Goal: Transaction & Acquisition: Purchase product/service

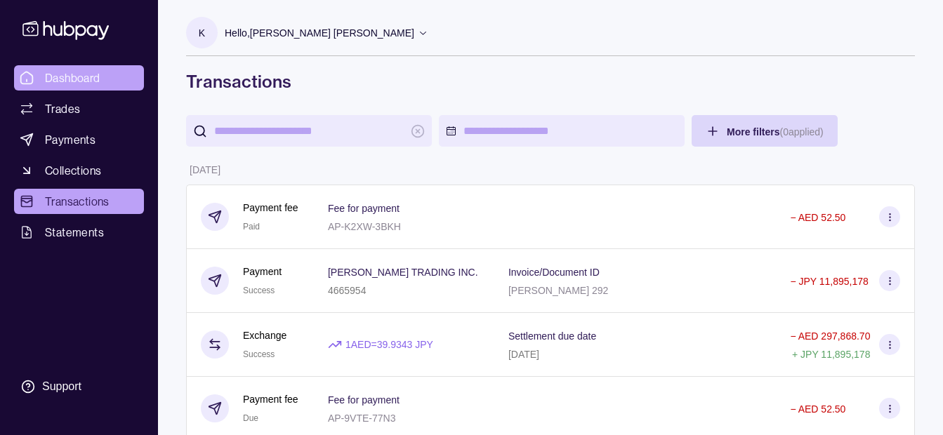
click at [72, 71] on span "Dashboard" at bounding box center [72, 78] width 55 height 17
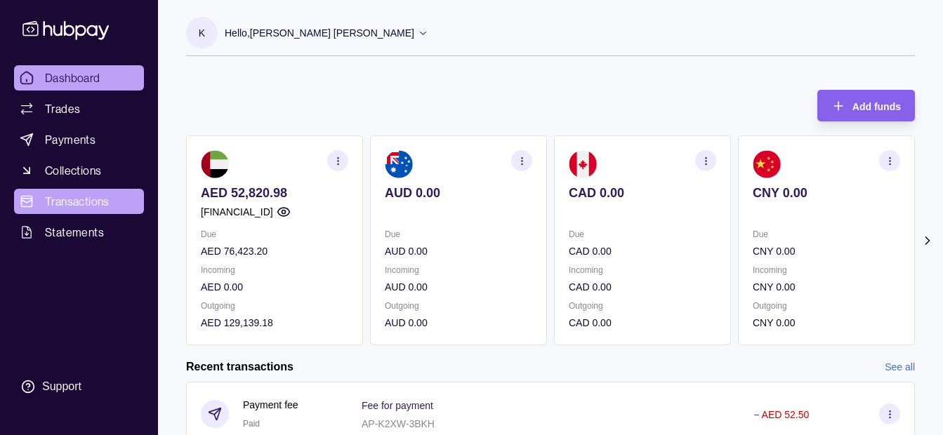
click at [91, 197] on span "Transactions" at bounding box center [77, 201] width 65 height 17
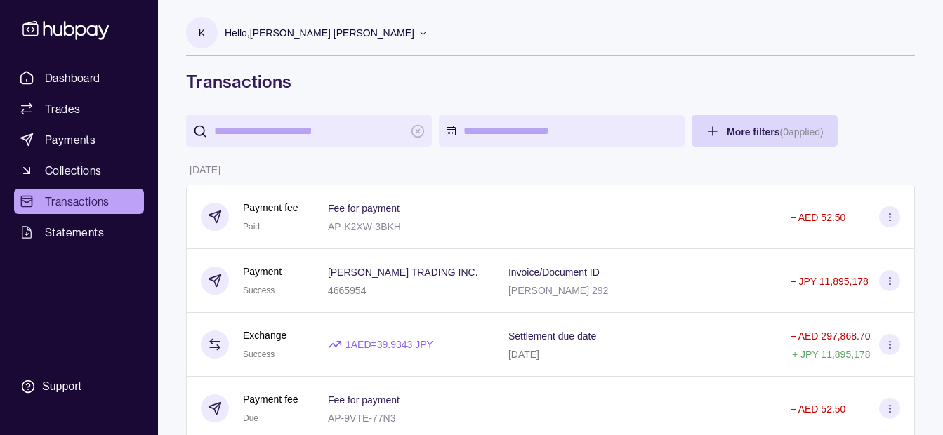
click at [315, 137] on input "search" at bounding box center [309, 131] width 190 height 32
click at [89, 133] on span "Payments" at bounding box center [70, 139] width 51 height 17
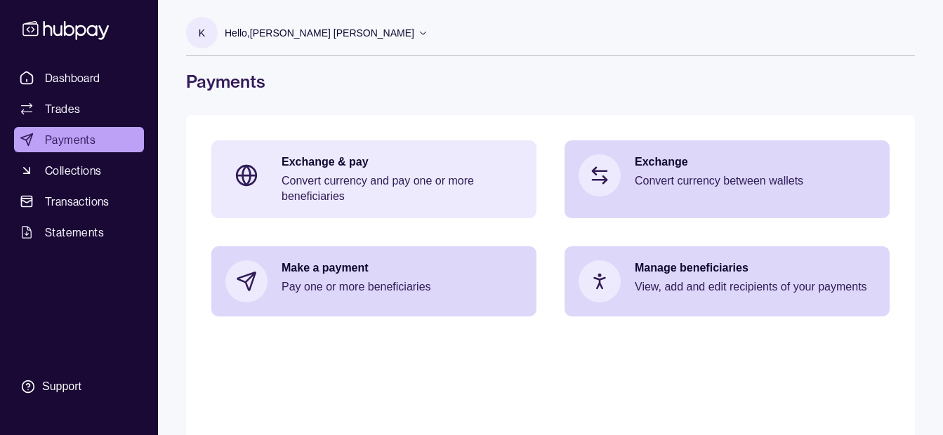
click at [324, 185] on p "Convert currency and pay one or more beneficiaries" at bounding box center [402, 188] width 241 height 31
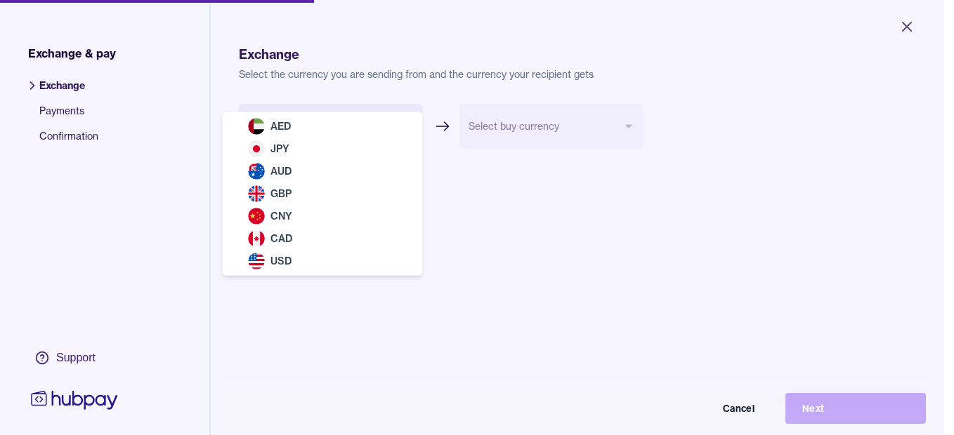
click at [294, 140] on body "Close Exchange & pay Exchange Payments Confirmation Support Exchange Select the…" at bounding box center [471, 217] width 943 height 435
select select "***"
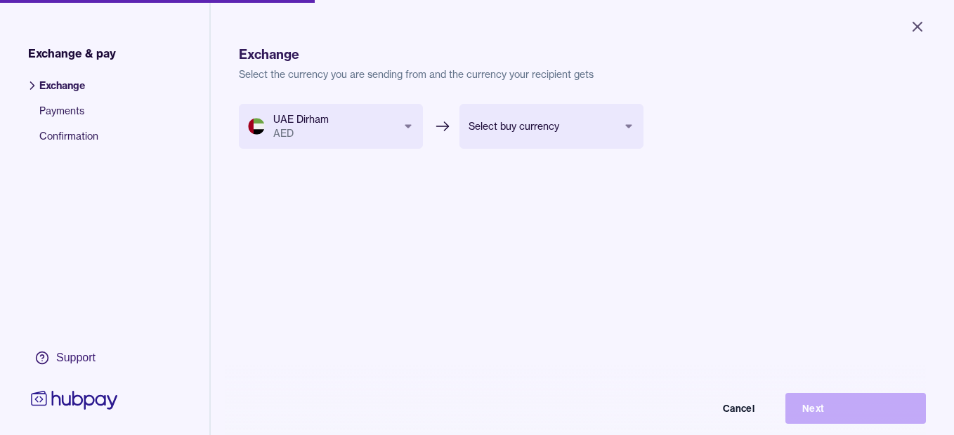
click at [553, 132] on body "Close Exchange & pay Exchange Payments Confirmation Support Exchange Select the…" at bounding box center [477, 217] width 954 height 435
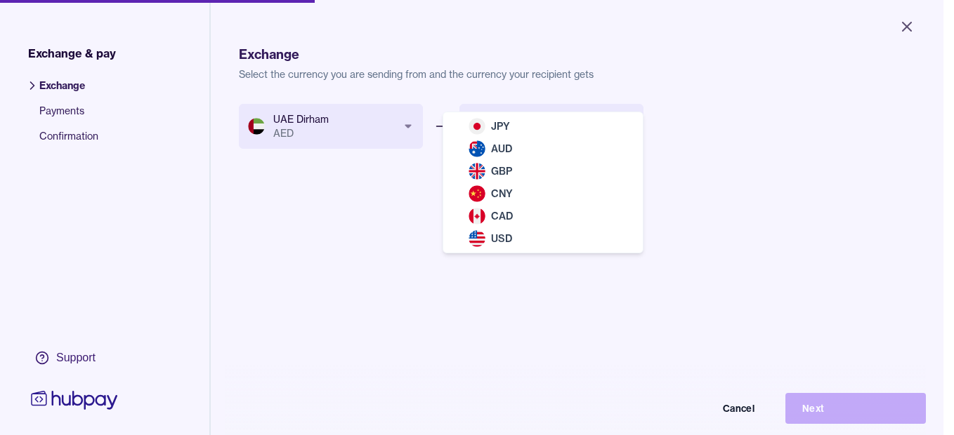
select select "***"
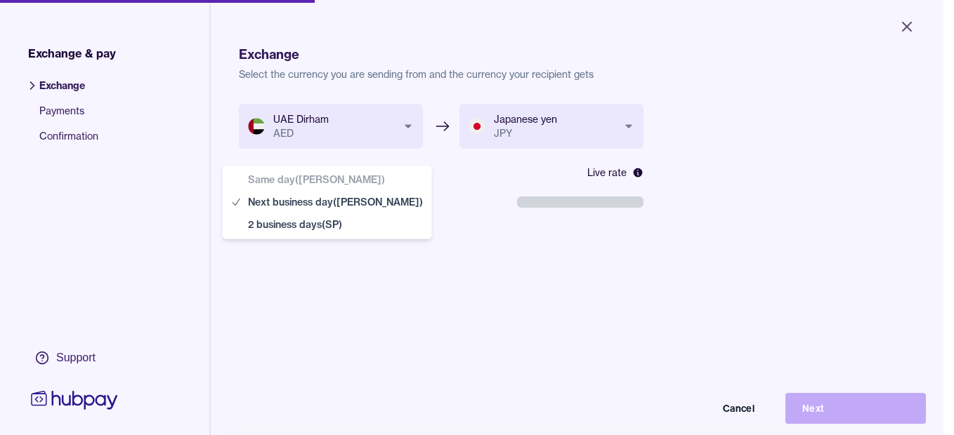
click at [362, 209] on body "**********" at bounding box center [471, 217] width 943 height 435
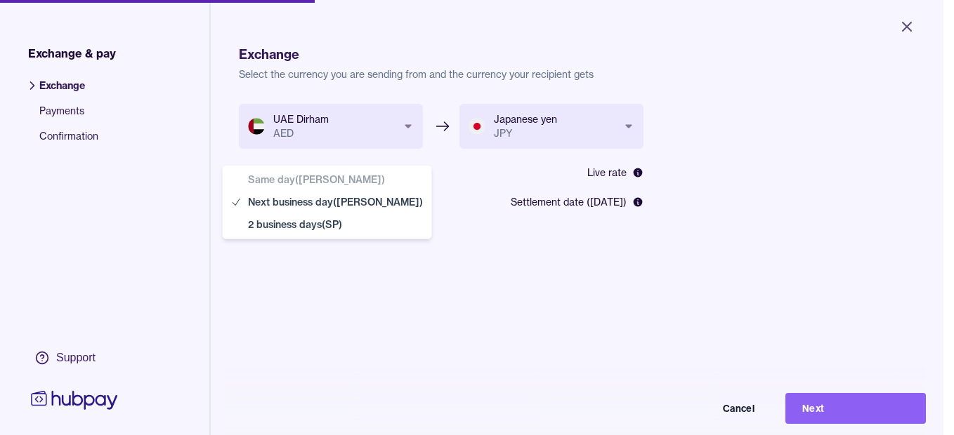
select select "**"
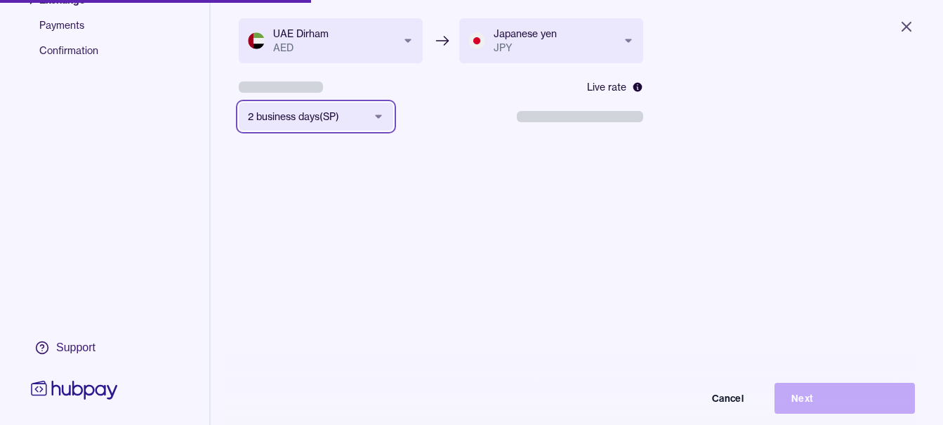
scroll to position [188, 0]
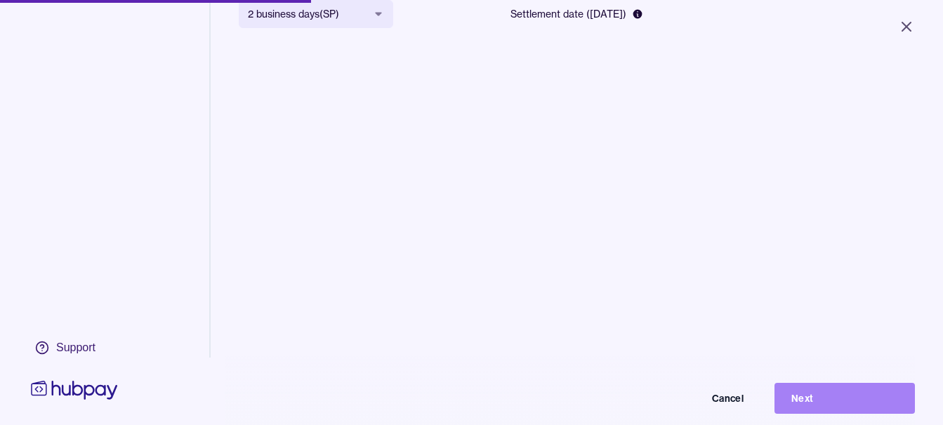
click at [791, 402] on button "Next" at bounding box center [845, 398] width 140 height 31
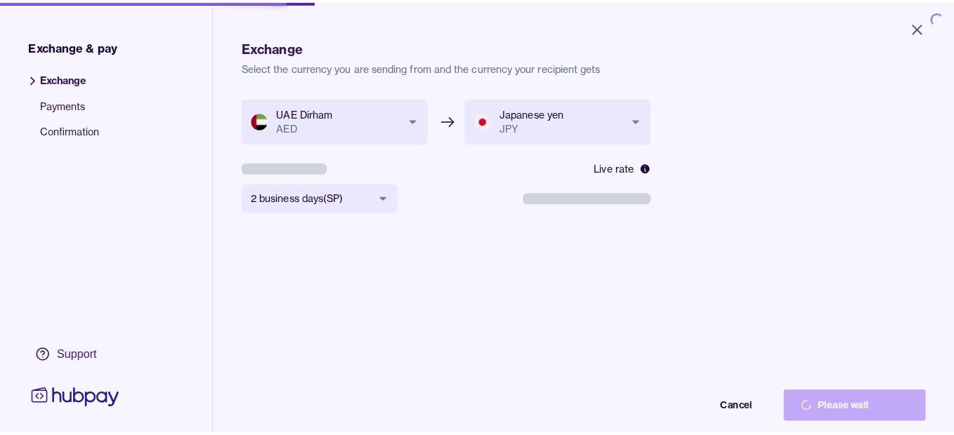
scroll to position [0, 0]
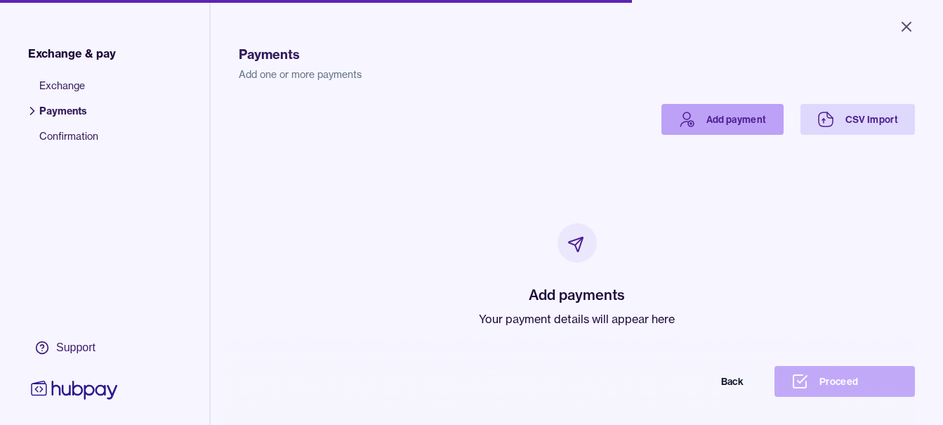
click at [684, 117] on icon at bounding box center [686, 119] width 17 height 17
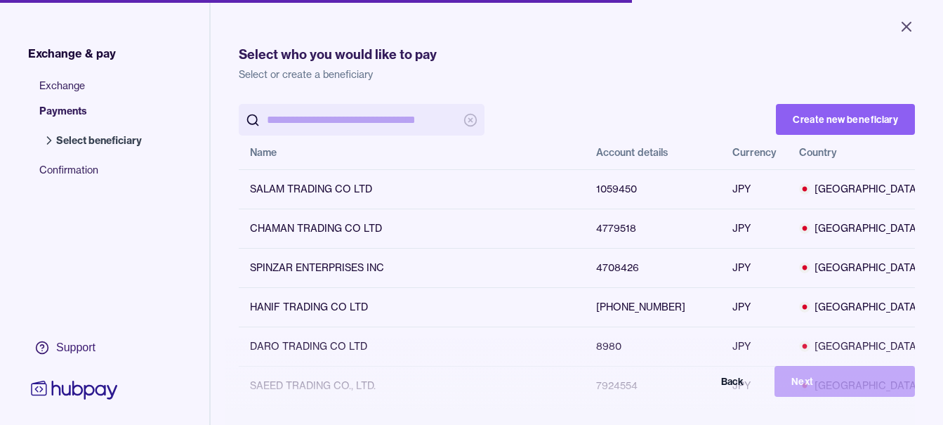
click at [383, 112] on input "search" at bounding box center [362, 120] width 190 height 32
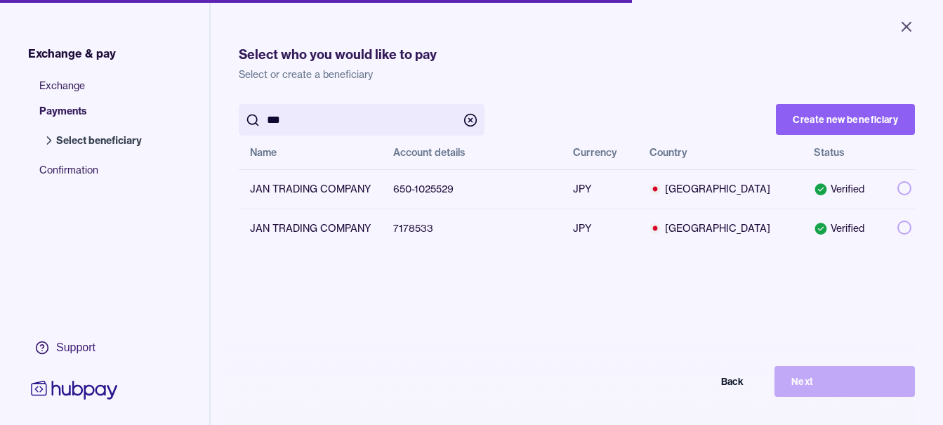
type input "***"
click at [569, 31] on div "Select who you would like to pay Select or create a beneficiary" at bounding box center [577, 53] width 676 height 56
click at [897, 226] on button "button" at bounding box center [904, 228] width 14 height 14
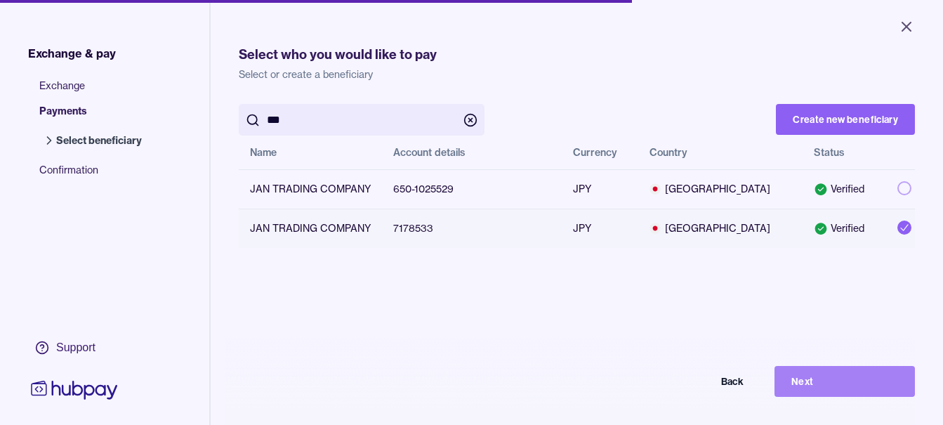
click at [819, 390] on button "Next" at bounding box center [845, 381] width 140 height 31
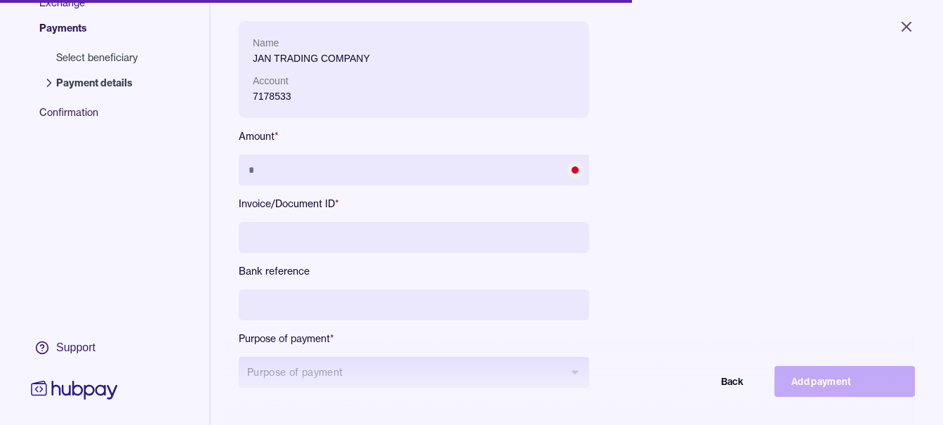
scroll to position [188, 0]
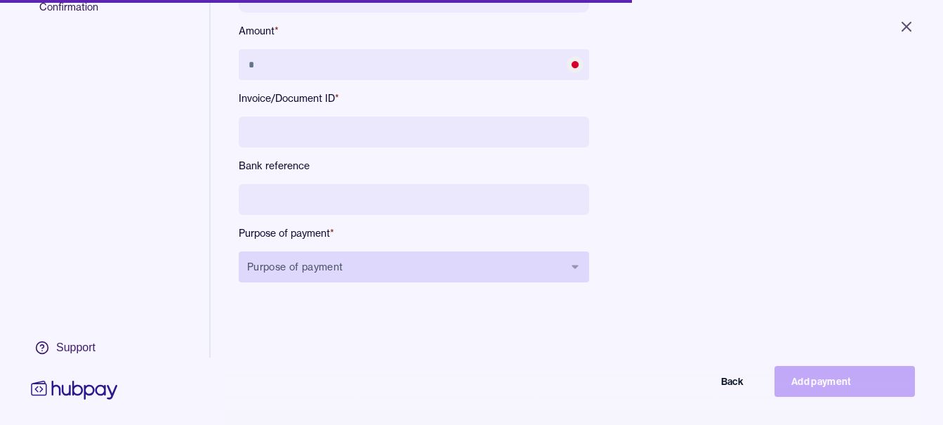
click at [385, 270] on button "Purpose of payment" at bounding box center [414, 266] width 350 height 31
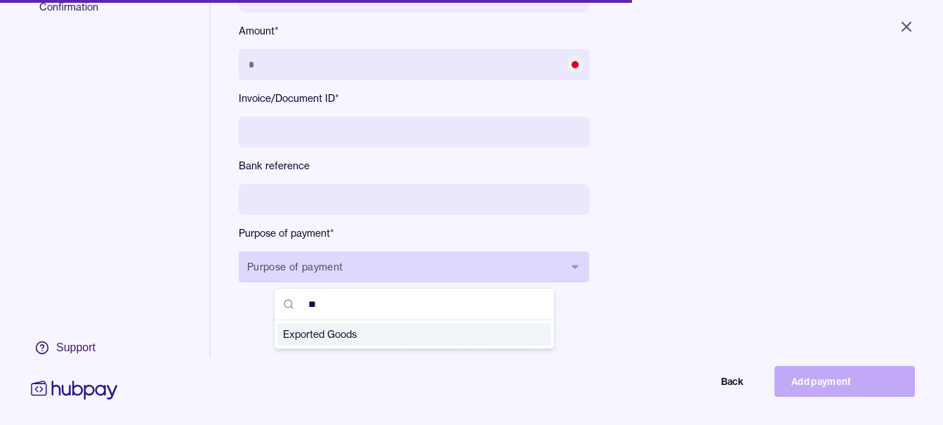
type input "***"
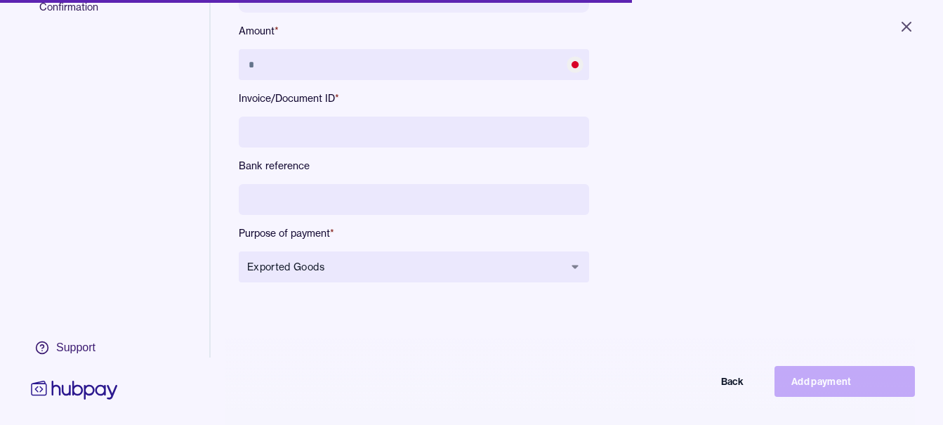
click at [381, 198] on input at bounding box center [414, 199] width 350 height 31
type input "**********"
click at [365, 140] on input at bounding box center [414, 132] width 350 height 31
type input "*****"
click at [414, 45] on div "**********" at bounding box center [414, 110] width 350 height 389
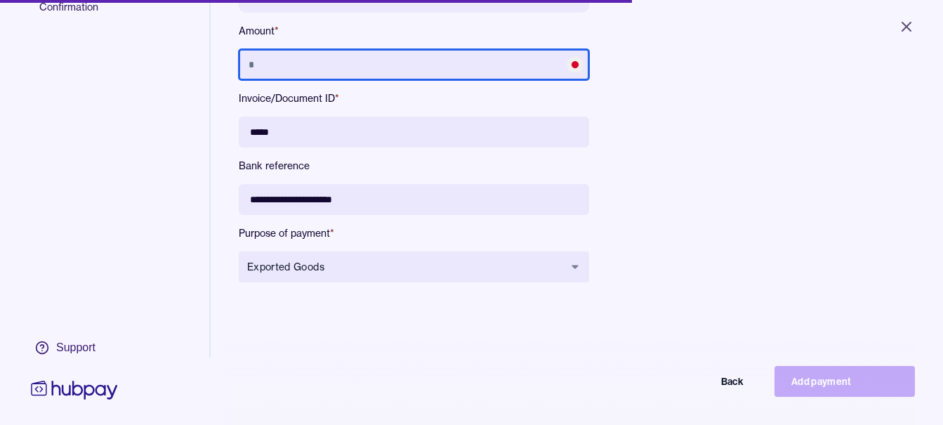
click at [365, 70] on input "text" at bounding box center [414, 64] width 350 height 31
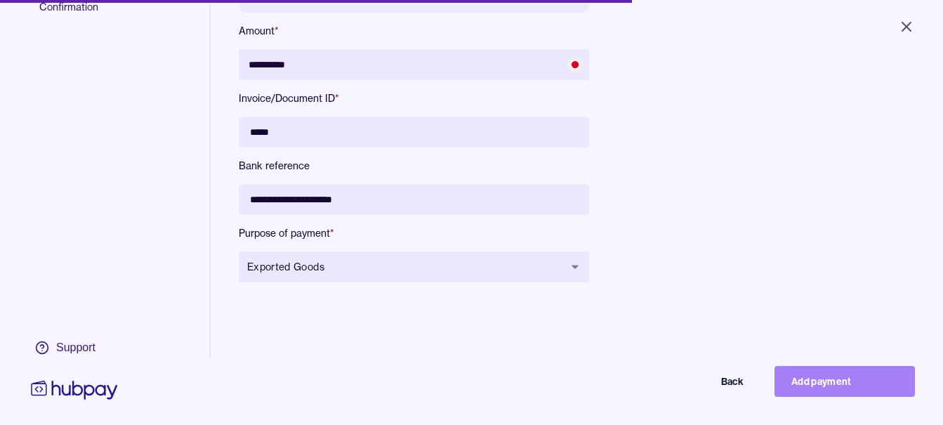
click at [832, 388] on button "Add payment" at bounding box center [845, 381] width 140 height 31
type input "********"
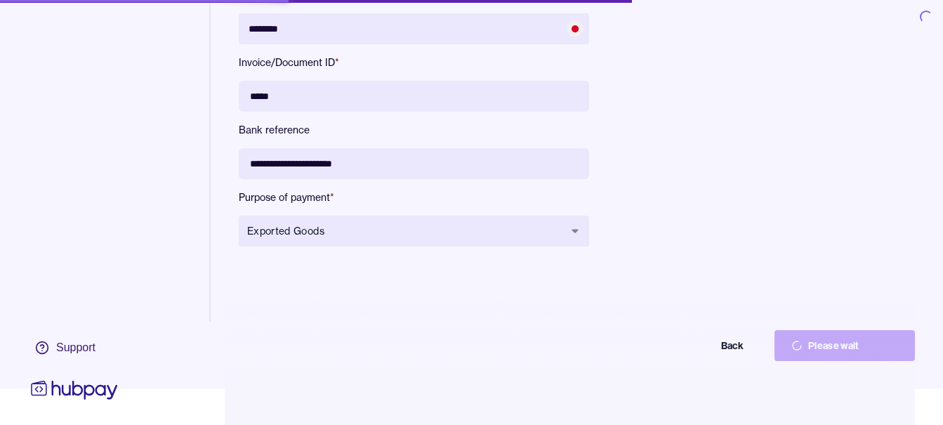
scroll to position [67, 0]
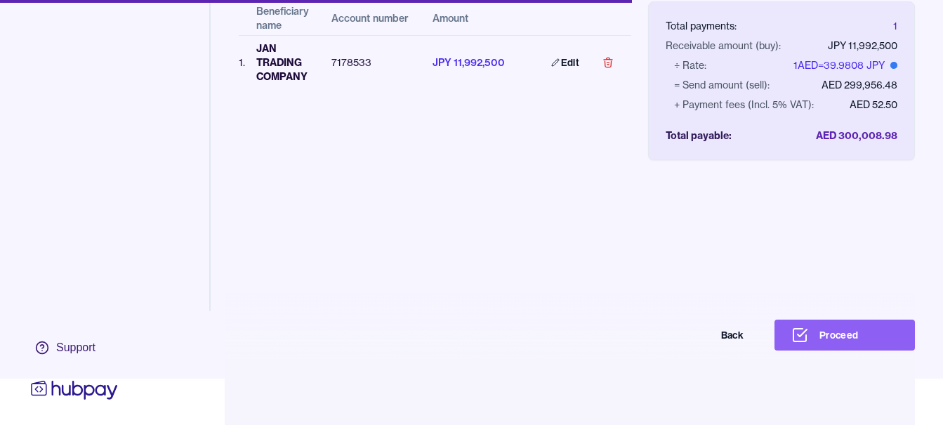
scroll to position [67, 0]
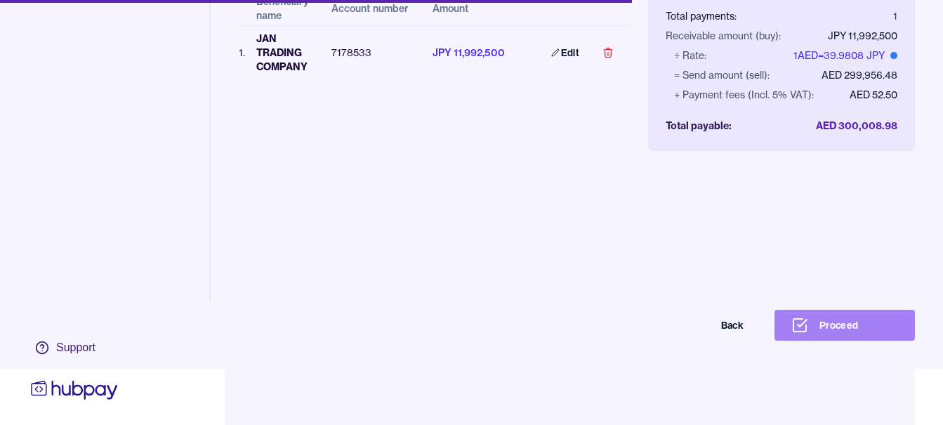
click at [867, 319] on button "Proceed" at bounding box center [845, 325] width 140 height 31
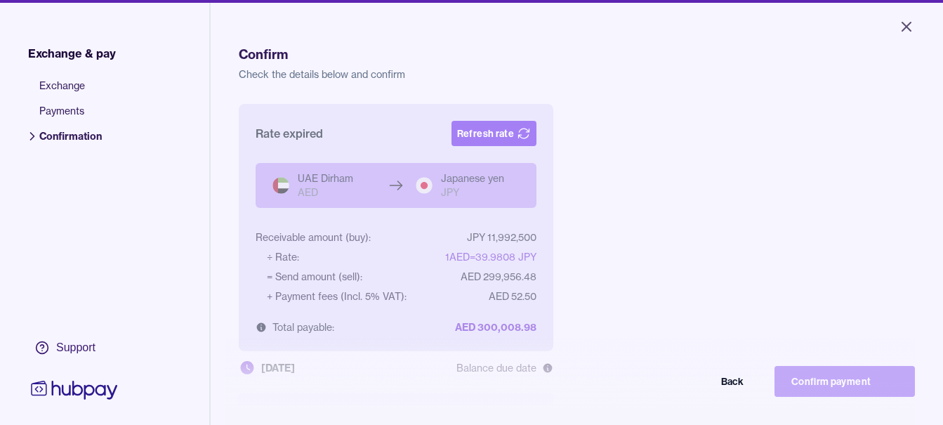
click at [491, 133] on button "Refresh rate" at bounding box center [494, 133] width 85 height 25
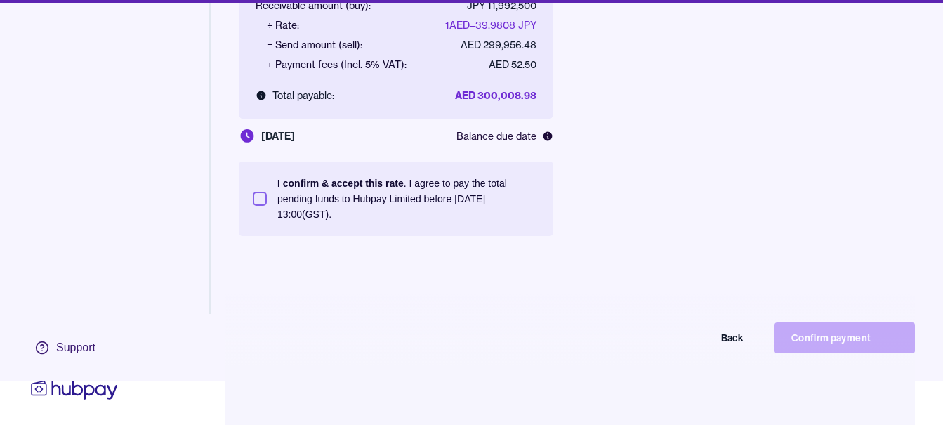
scroll to position [67, 0]
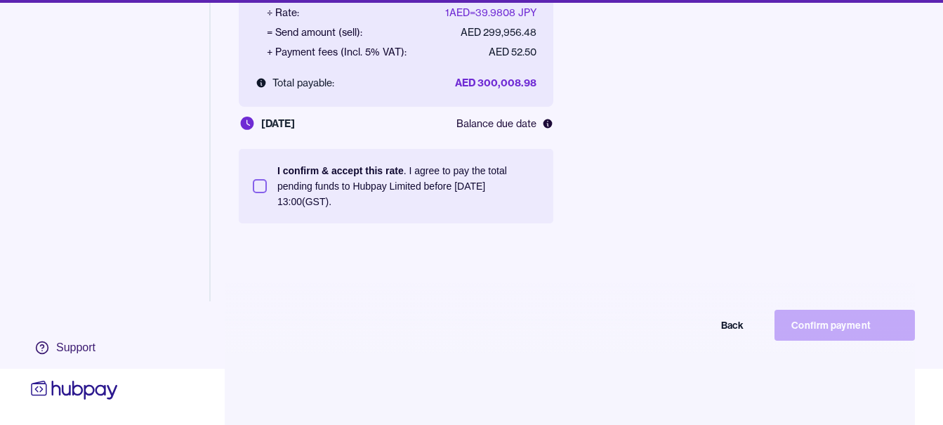
click at [375, 165] on p "I confirm & accept this rate" at bounding box center [340, 170] width 126 height 11
click at [267, 179] on button "I confirm & accept this rate . I agree to pay the total pending funds to Hubpay…" at bounding box center [260, 186] width 14 height 14
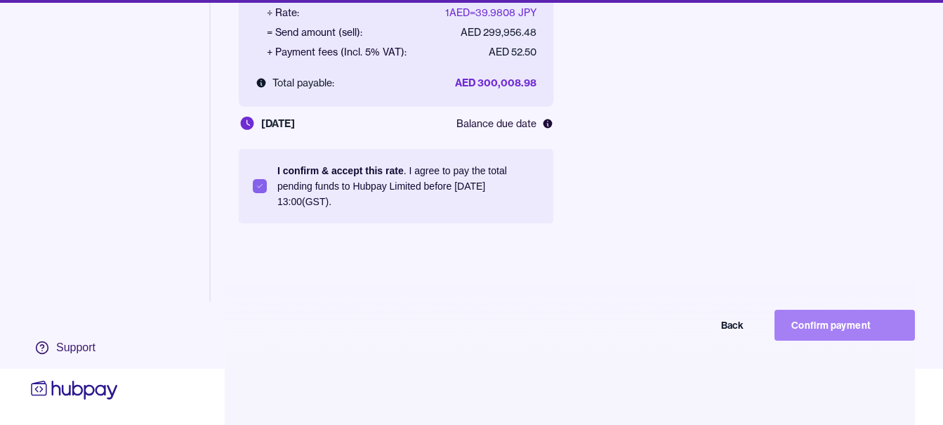
click at [829, 320] on button "Confirm payment" at bounding box center [845, 325] width 140 height 31
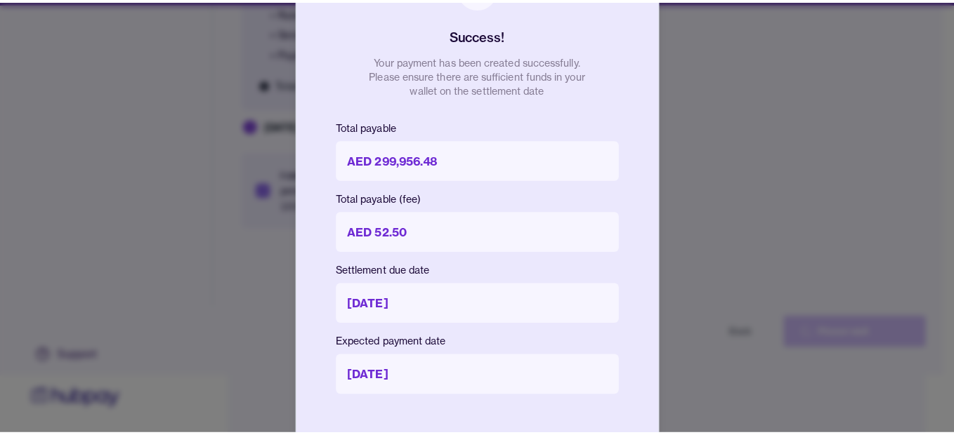
scroll to position [56, 0]
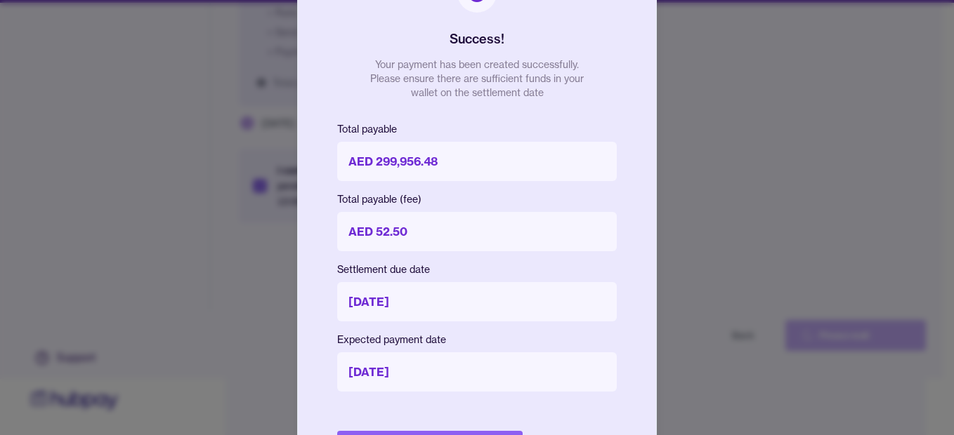
click at [463, 430] on div "Success! Your payment has been created successfully. Please ensure there are su…" at bounding box center [477, 218] width 360 height 546
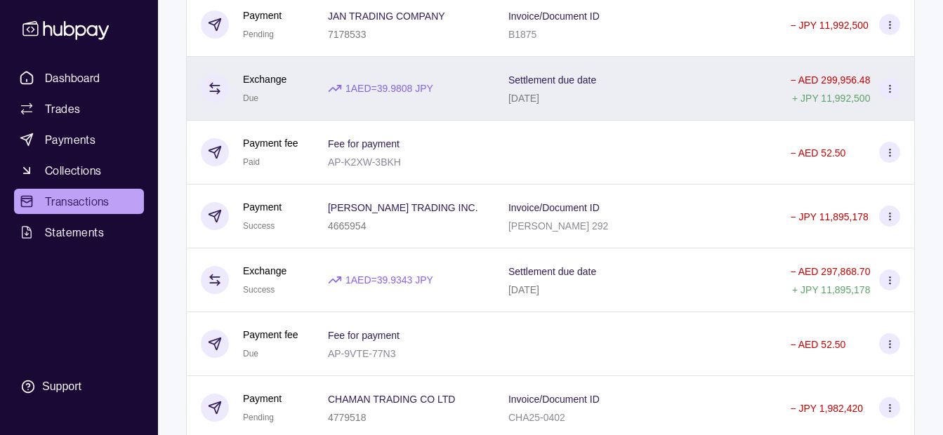
scroll to position [281, 0]
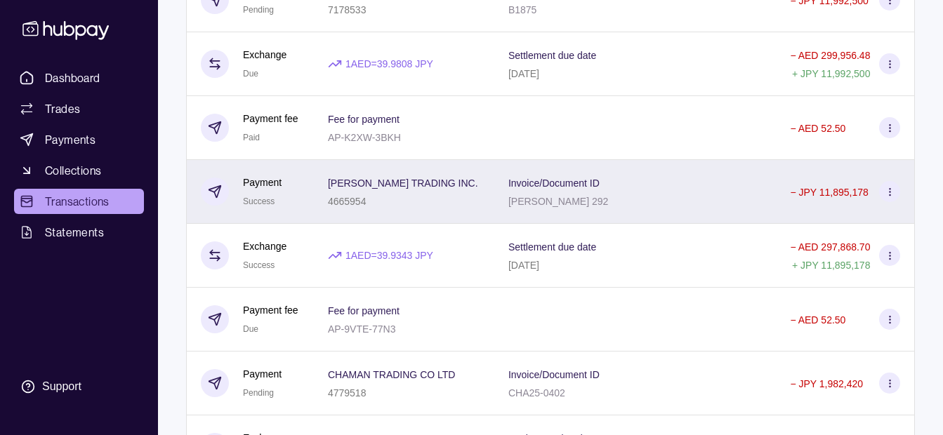
click at [452, 206] on div "[PERSON_NAME] TRADING INC. 4665954" at bounding box center [404, 191] width 152 height 35
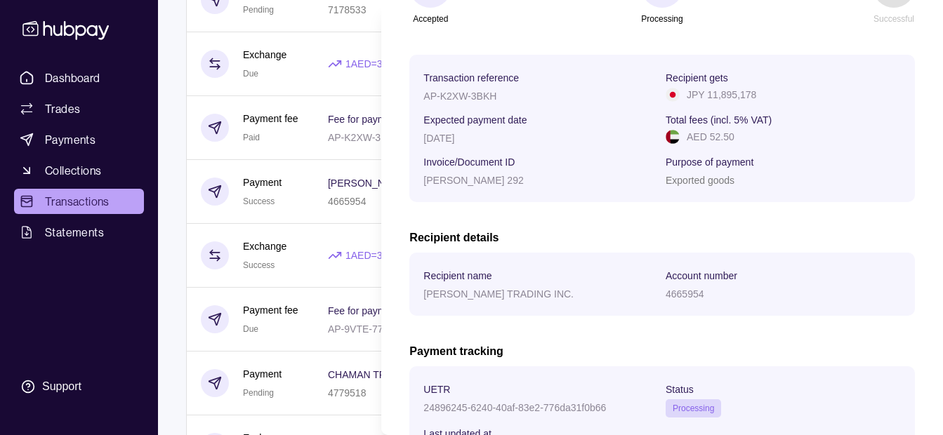
scroll to position [298, 0]
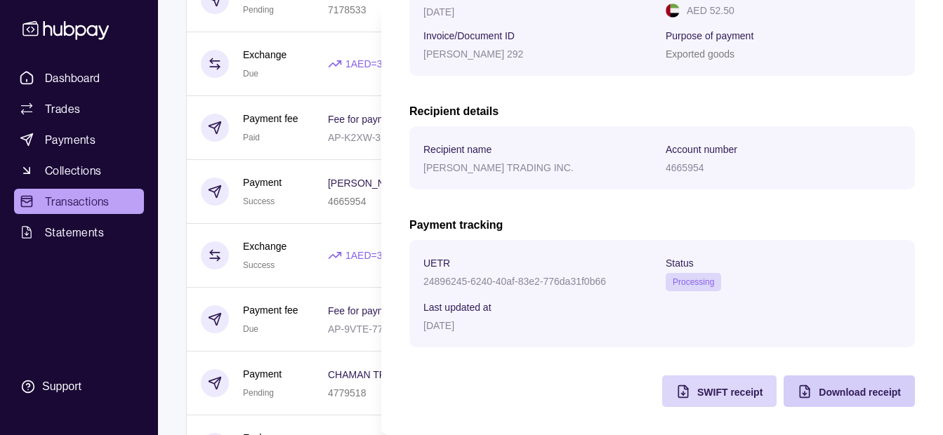
click at [820, 393] on span "Download receipt" at bounding box center [860, 392] width 82 height 11
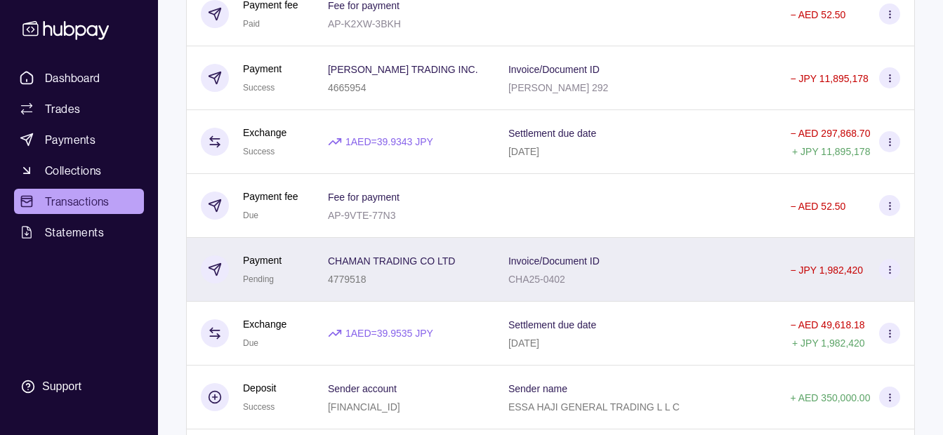
scroll to position [421, 0]
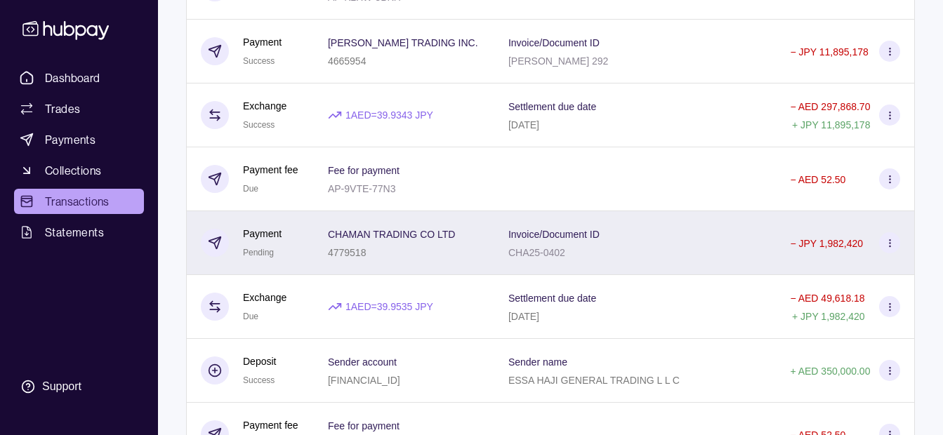
click at [474, 253] on div "CHAMAN TRADING CO LTD 4779518" at bounding box center [404, 242] width 152 height 35
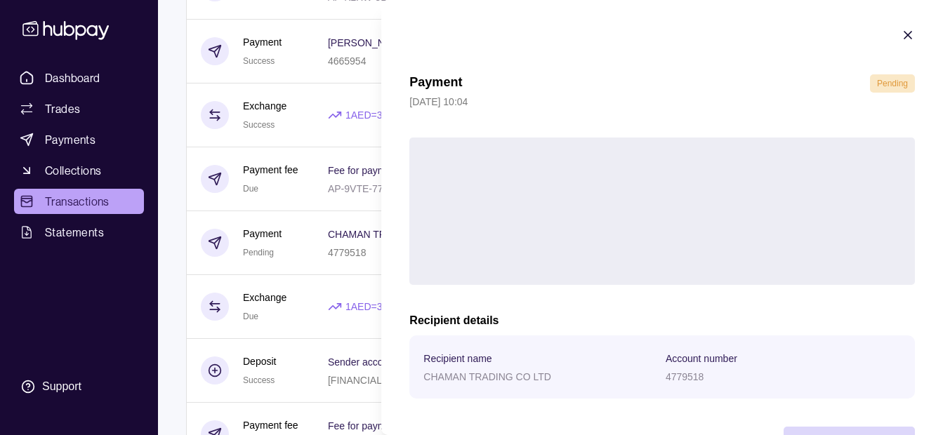
scroll to position [51, 0]
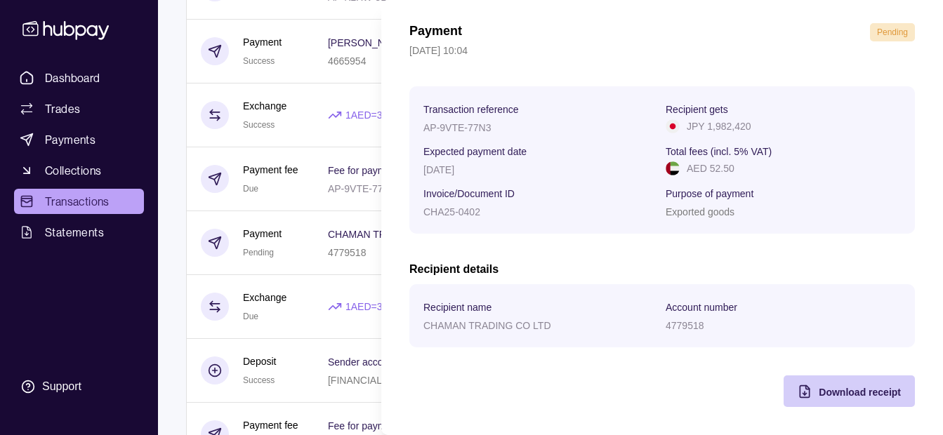
click at [841, 390] on span "Download receipt" at bounding box center [860, 392] width 82 height 11
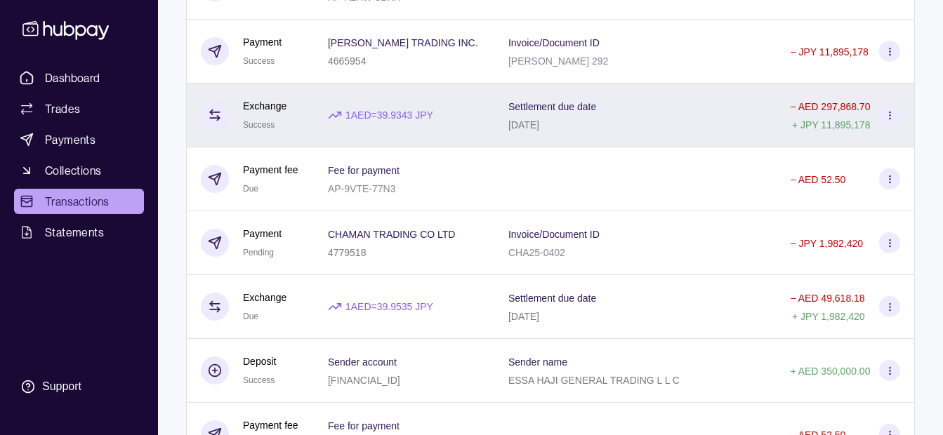
click at [325, 138] on html "Dashboard Trades Payments Collections Transactions Statements Support K Hello, …" at bounding box center [471, 356] width 943 height 1555
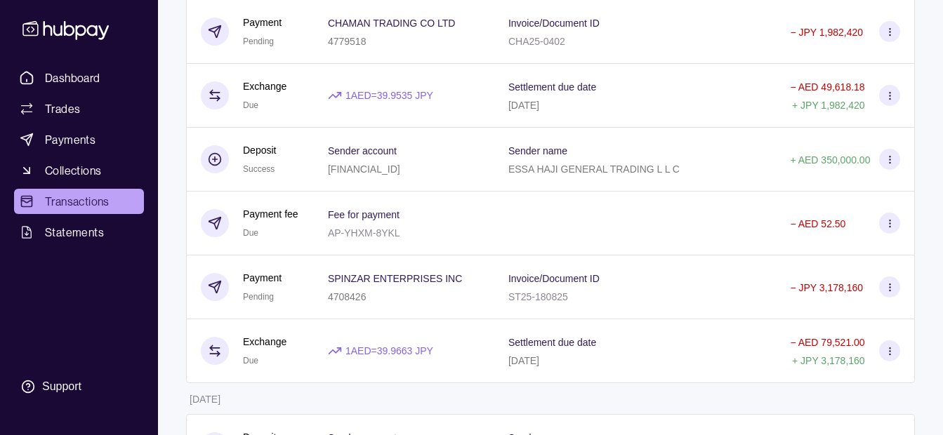
scroll to position [702, 0]
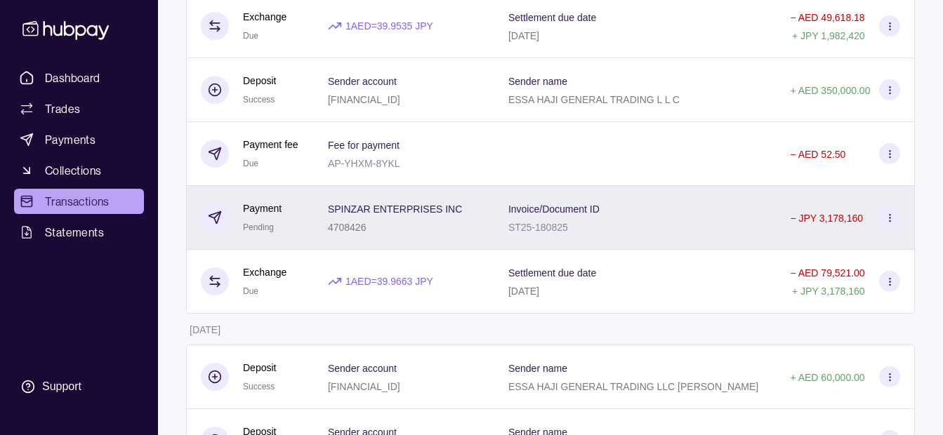
click at [459, 223] on div "4708426" at bounding box center [395, 226] width 134 height 17
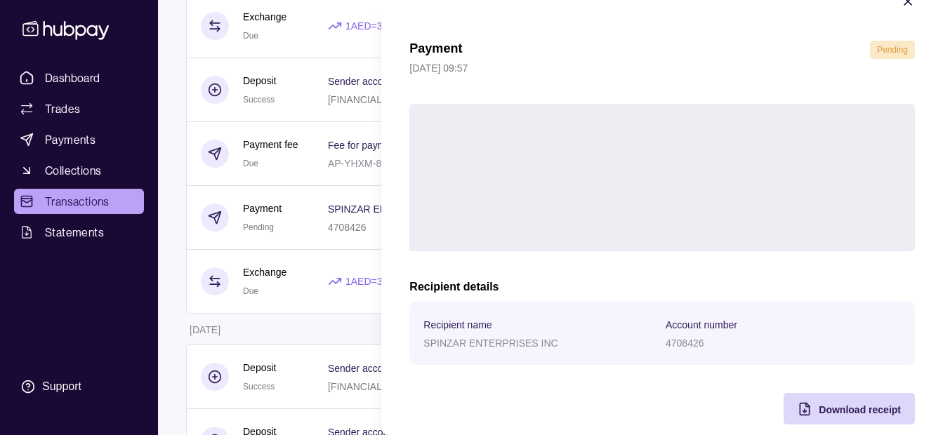
scroll to position [51, 0]
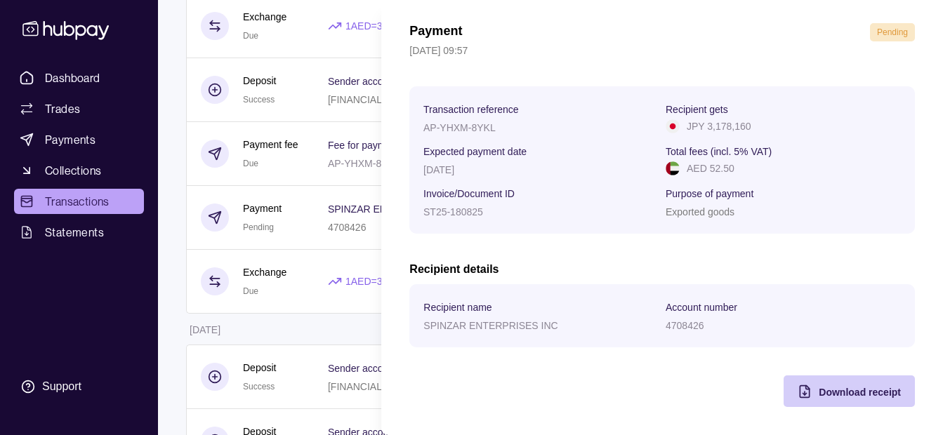
click at [825, 393] on span "Download receipt" at bounding box center [860, 392] width 82 height 11
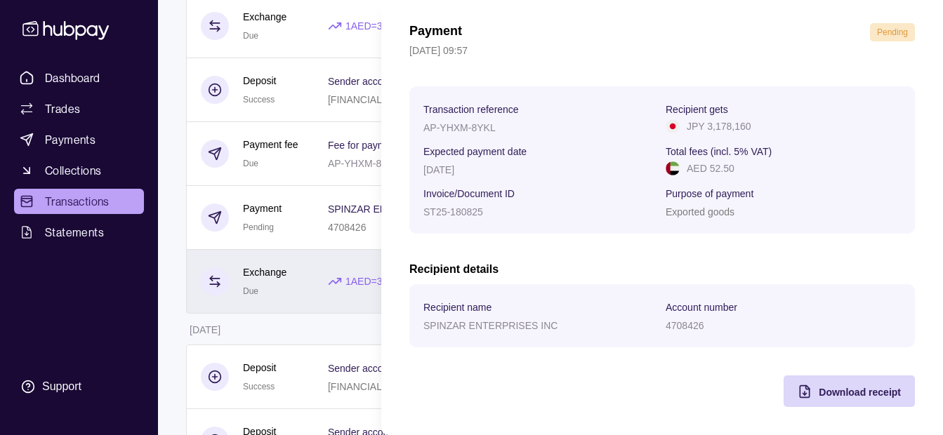
click at [293, 302] on html "Dashboard Trades Payments Collections Transactions Statements Support K Hello, …" at bounding box center [471, 75] width 943 height 1555
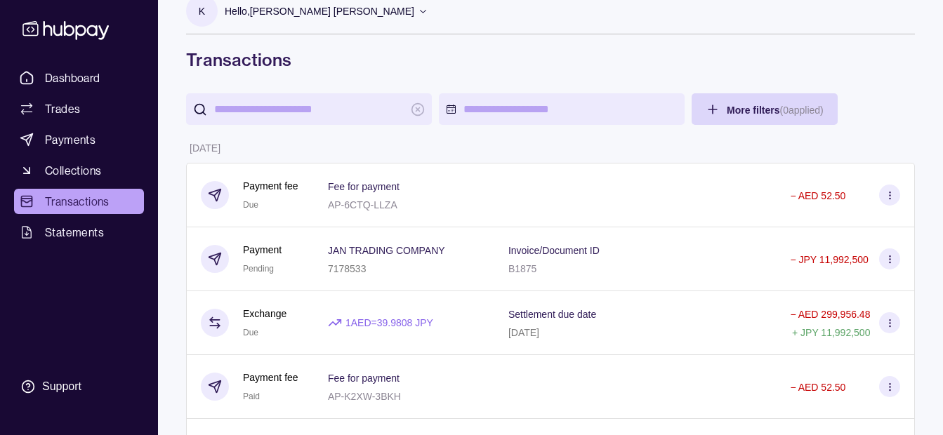
scroll to position [0, 0]
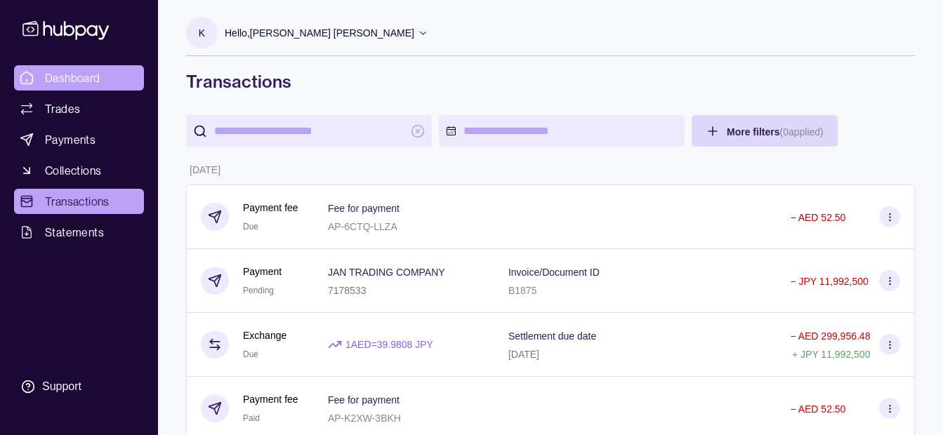
click at [71, 77] on span "Dashboard" at bounding box center [72, 78] width 55 height 17
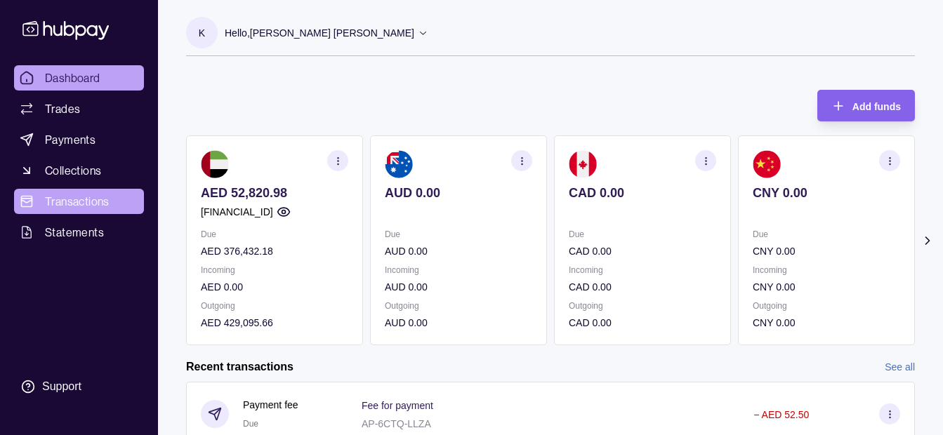
click at [83, 195] on span "Transactions" at bounding box center [77, 201] width 65 height 17
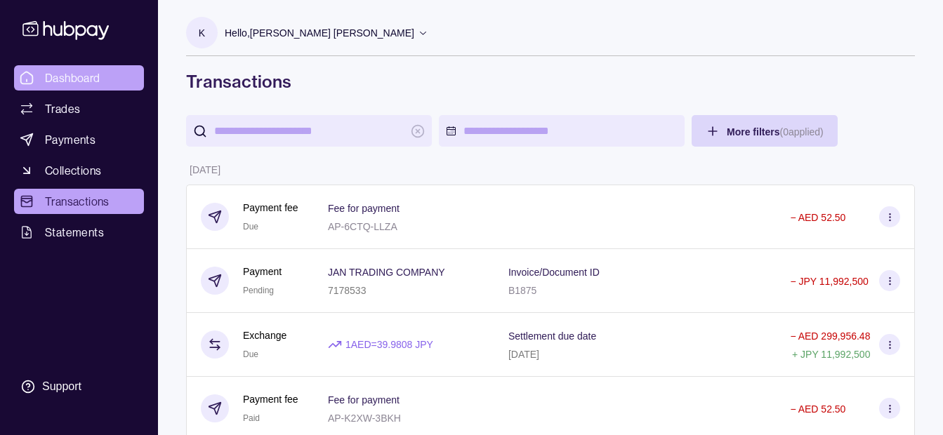
click at [63, 81] on span "Dashboard" at bounding box center [72, 78] width 55 height 17
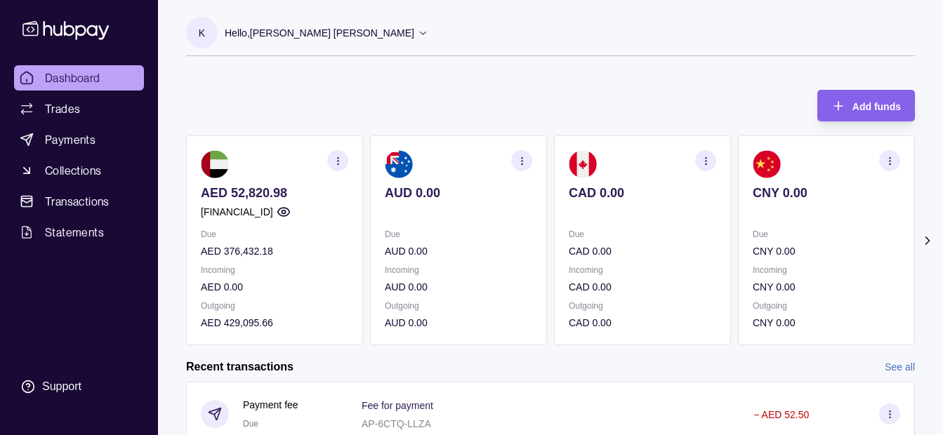
click at [323, 37] on p "Hello, [PERSON_NAME] [PERSON_NAME]" at bounding box center [320, 32] width 190 height 15
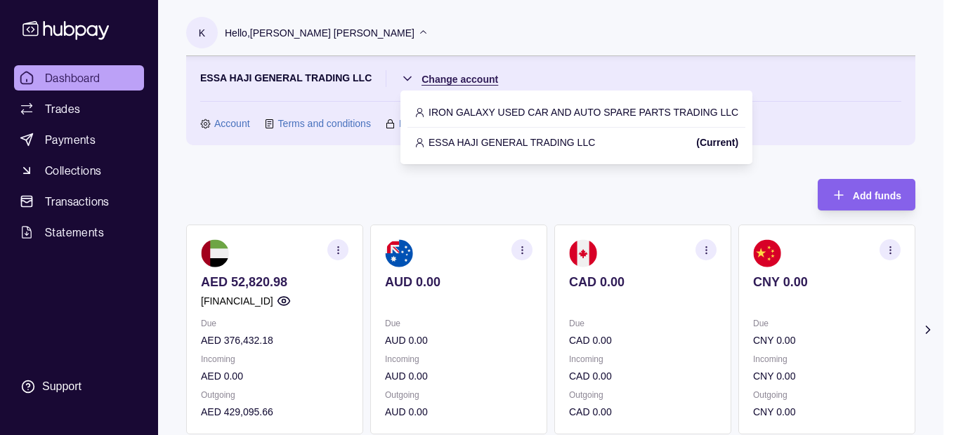
click at [442, 79] on html "Dashboard Trades Payments Collections Transactions Statements Support K Hello, …" at bounding box center [477, 418] width 954 height 836
click at [463, 114] on p "IRON GALAXY USED CAR AND AUTO SPARE PARTS TRADING LLC" at bounding box center [583, 112] width 310 height 15
